Goal: Task Accomplishment & Management: Use online tool/utility

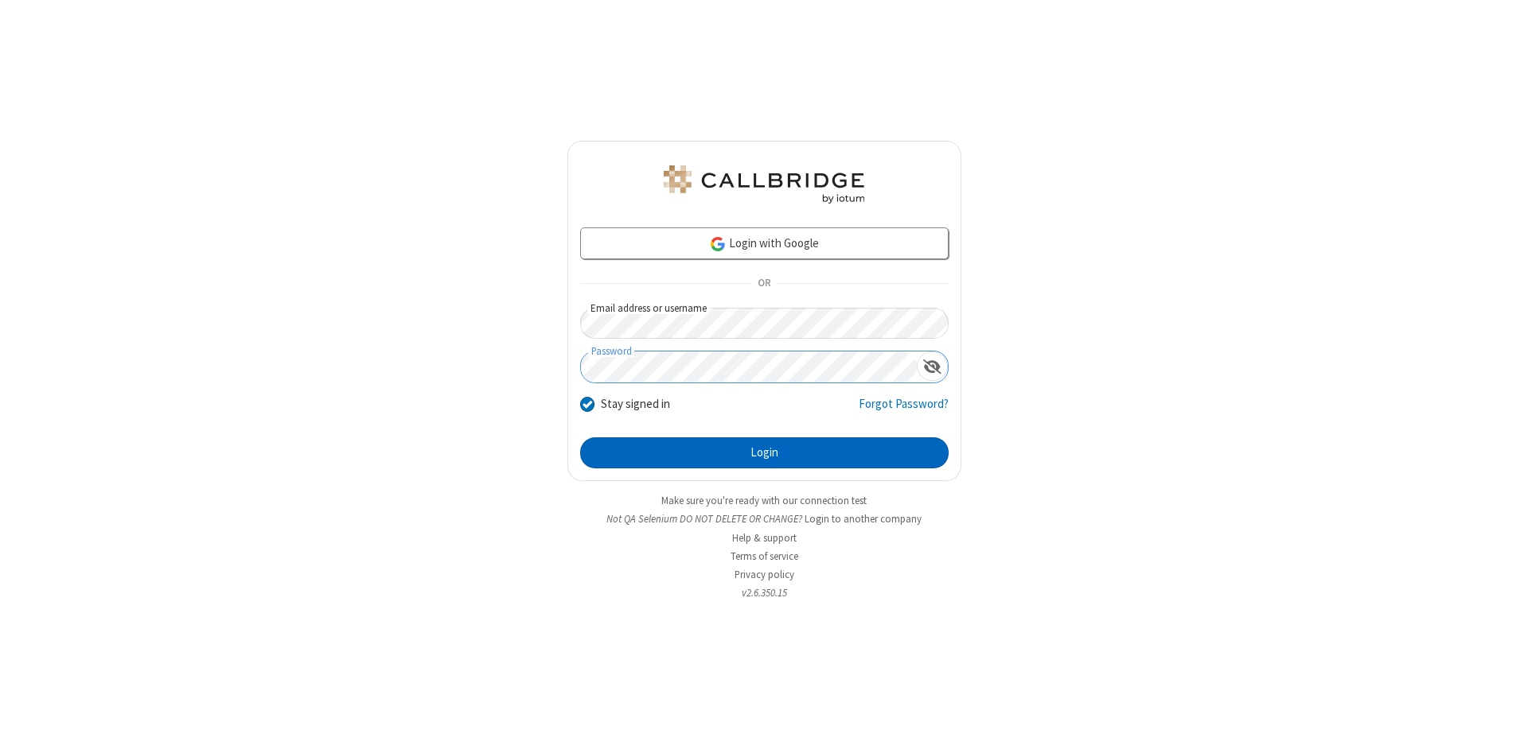
click at [764, 454] on button "Login" at bounding box center [764, 454] width 368 height 32
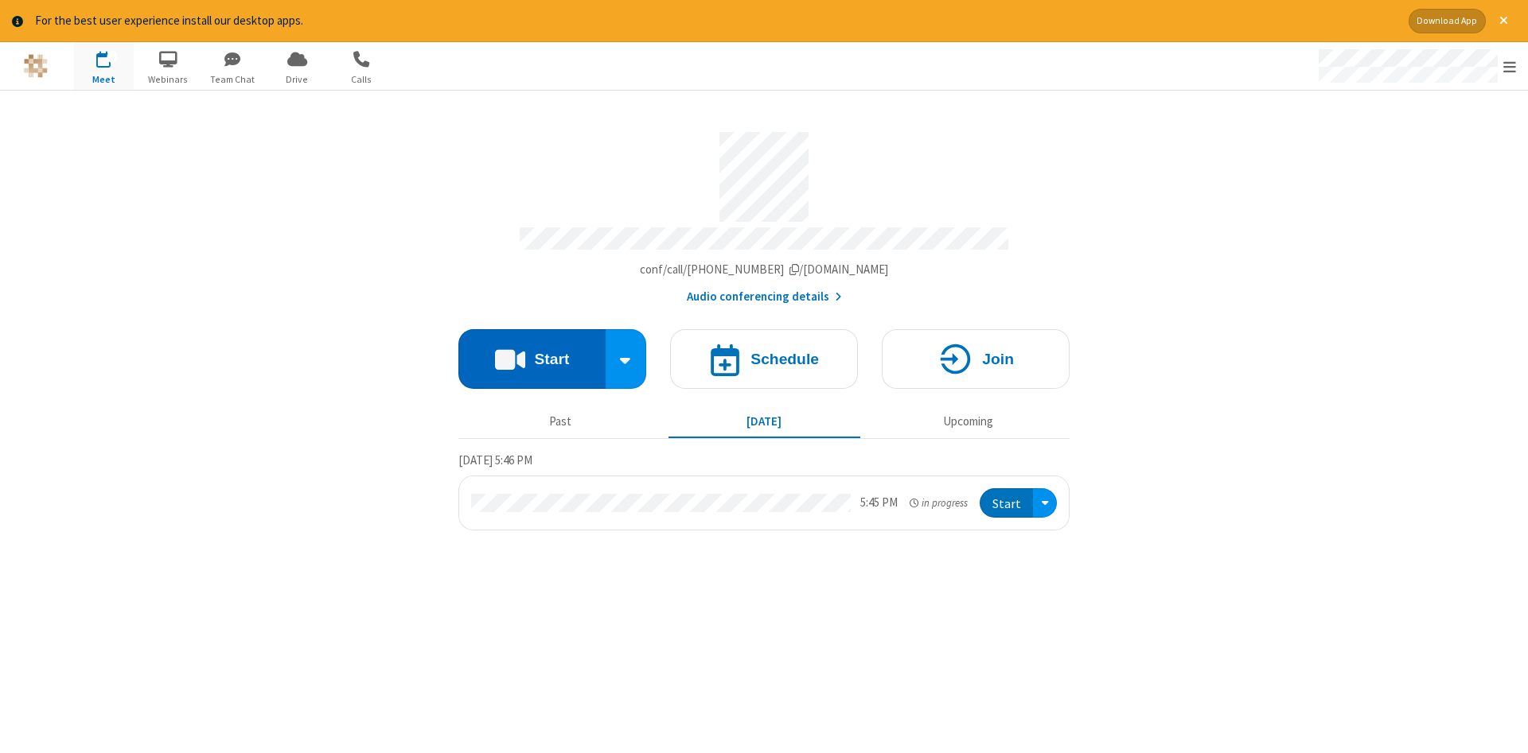
click at [532, 353] on button "Start" at bounding box center [531, 359] width 147 height 60
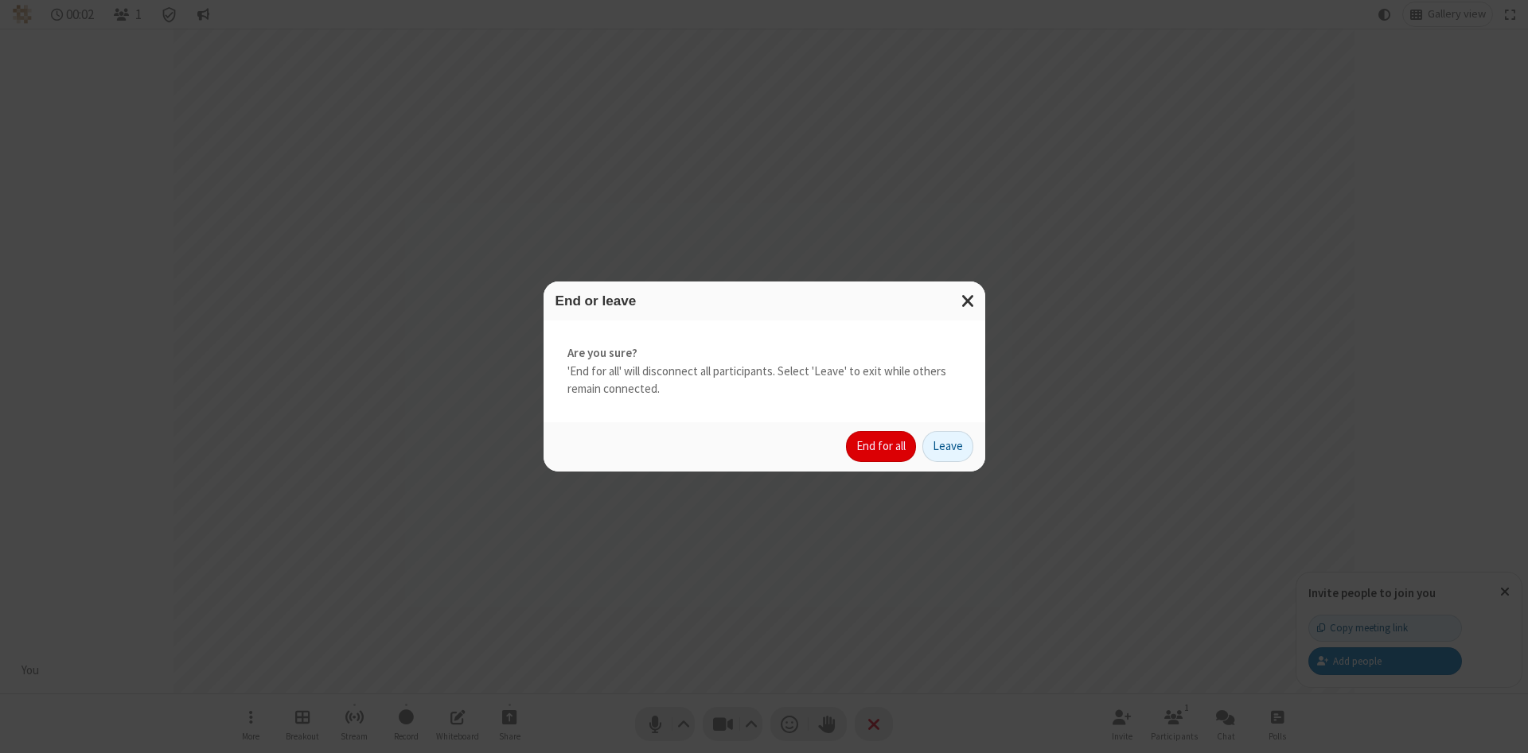
click at [882, 446] on button "End for all" at bounding box center [881, 447] width 70 height 32
